Goal: Transaction & Acquisition: Obtain resource

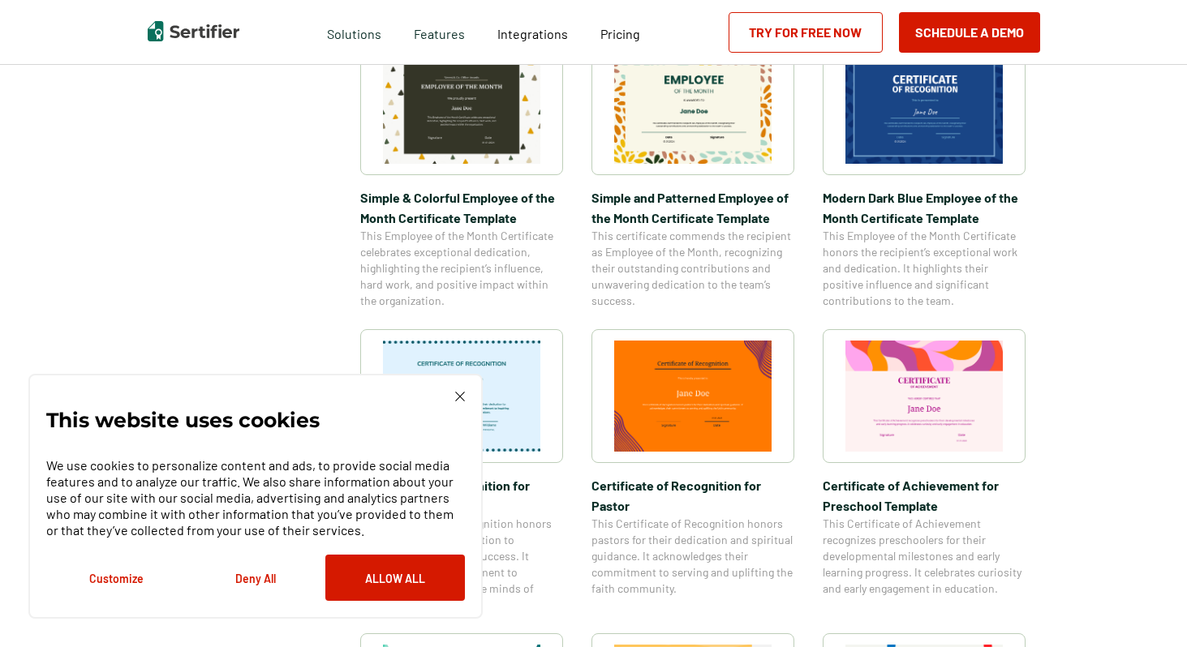
scroll to position [610, 0]
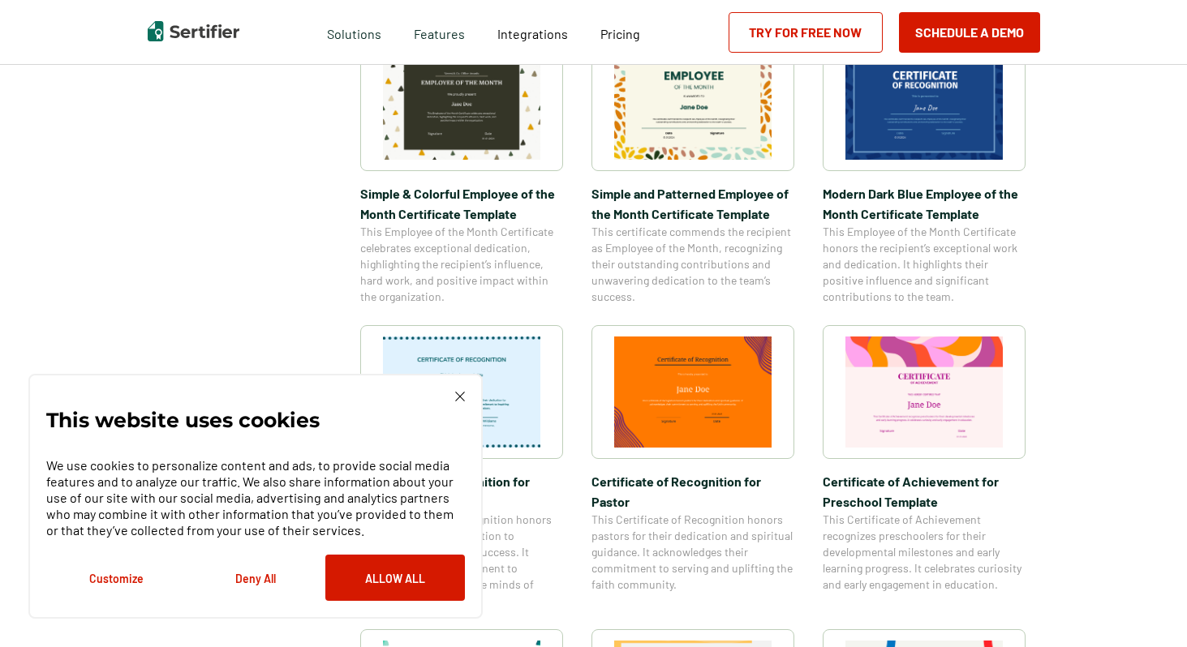
click at [461, 396] on img at bounding box center [460, 397] width 10 height 10
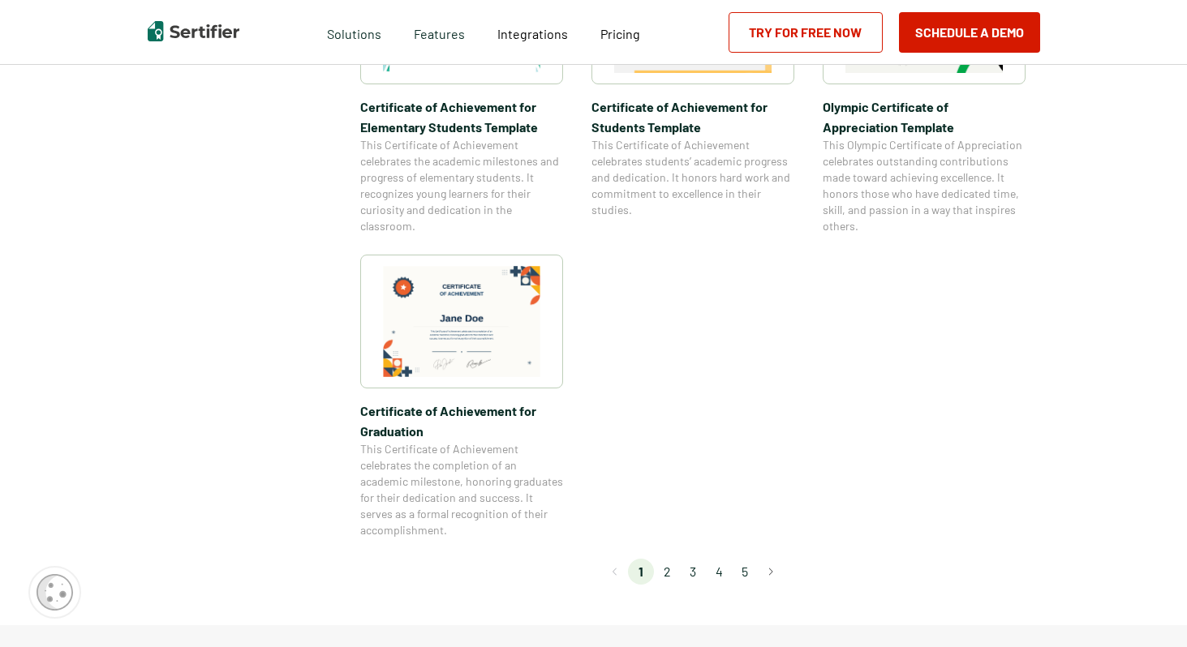
scroll to position [1294, 0]
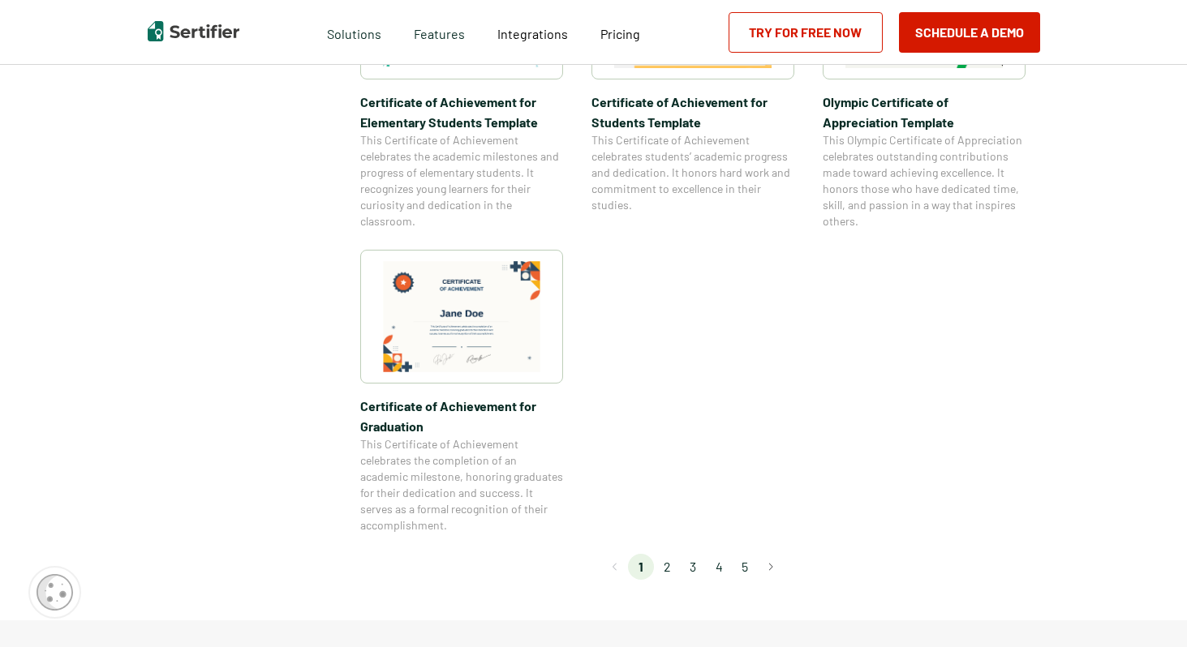
click at [667, 570] on li "2" at bounding box center [667, 567] width 26 height 26
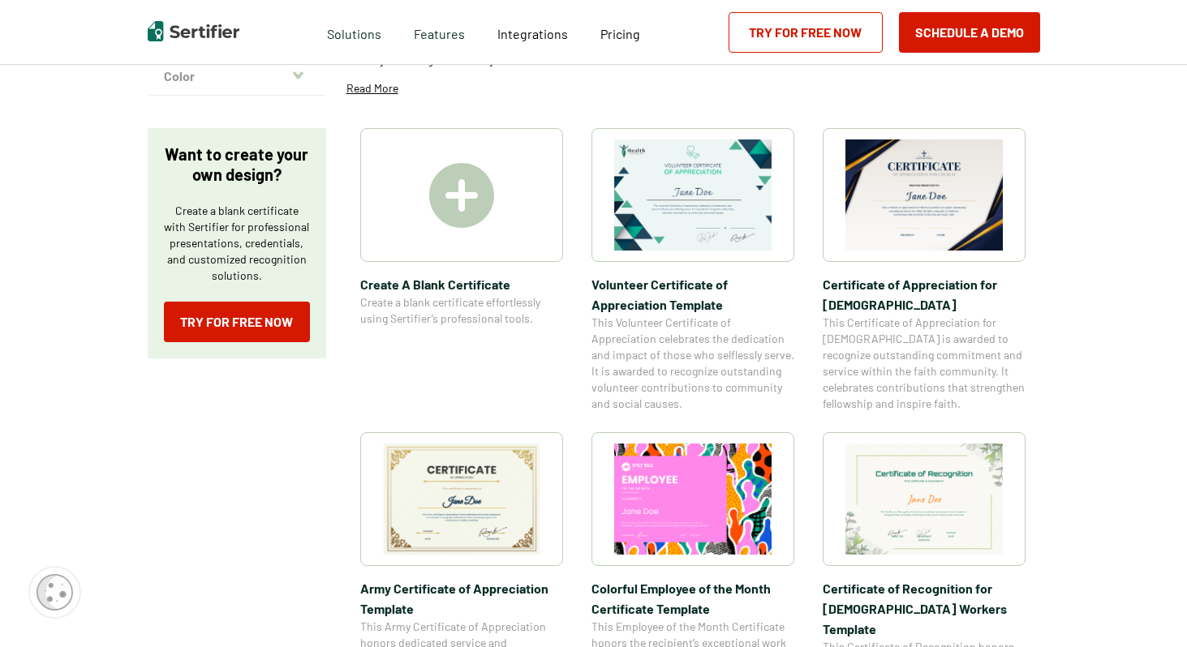
scroll to position [240, 0]
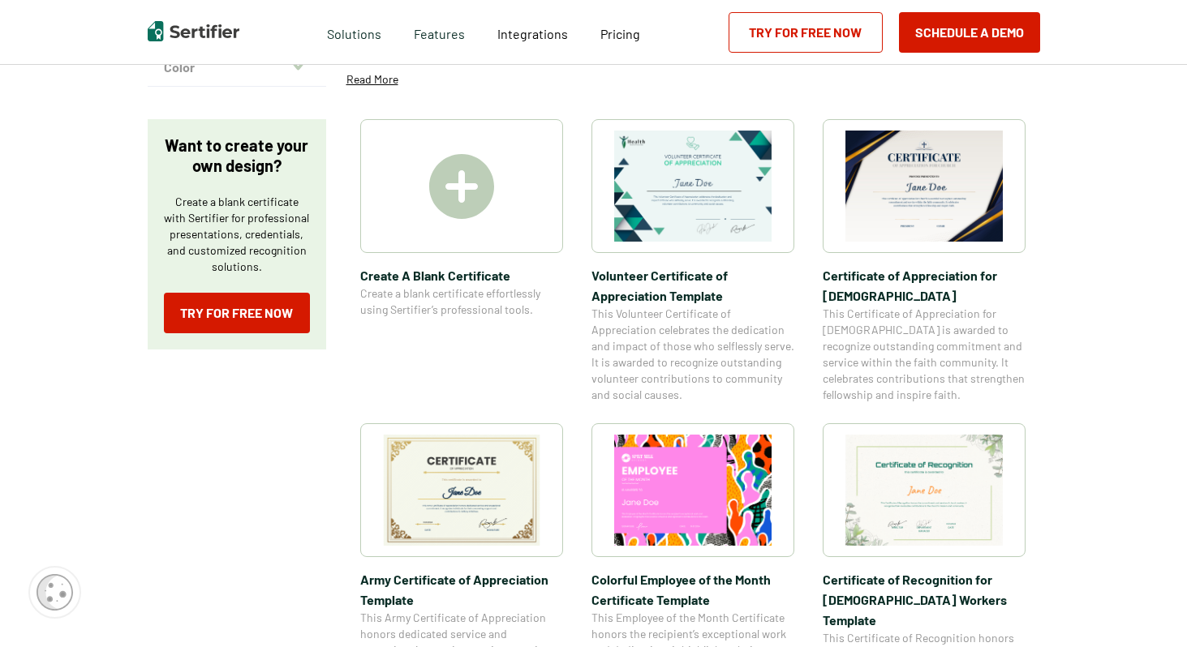
click at [709, 198] on img at bounding box center [692, 186] width 157 height 111
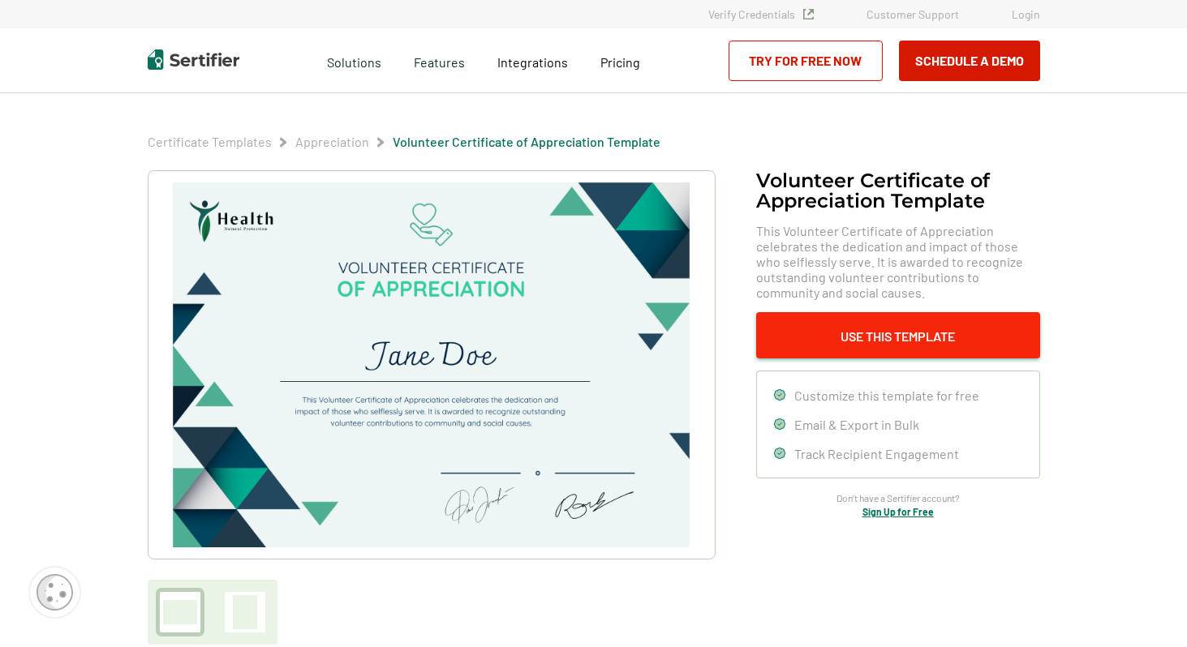
click at [836, 354] on button "Use This Template" at bounding box center [898, 335] width 284 height 46
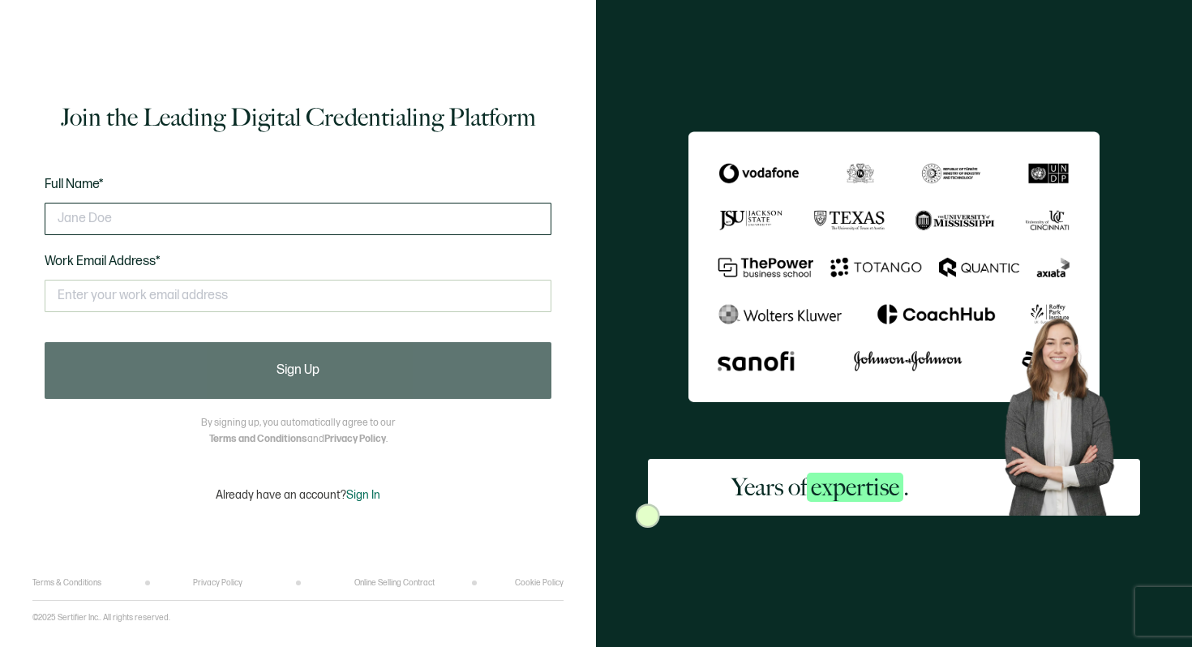
click at [237, 217] on input "text" at bounding box center [298, 219] width 507 height 32
type input "Jordan Eckstein"
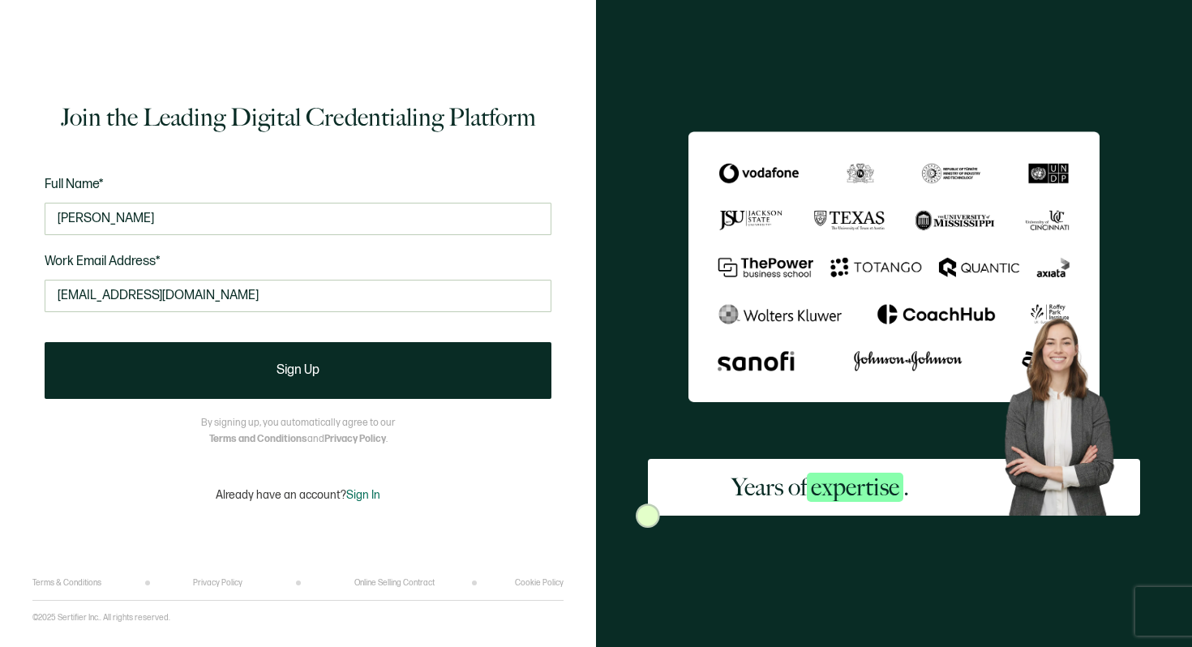
type input "jeckstein@fms.k12.nm.us"
